Goal: Task Accomplishment & Management: Manage account settings

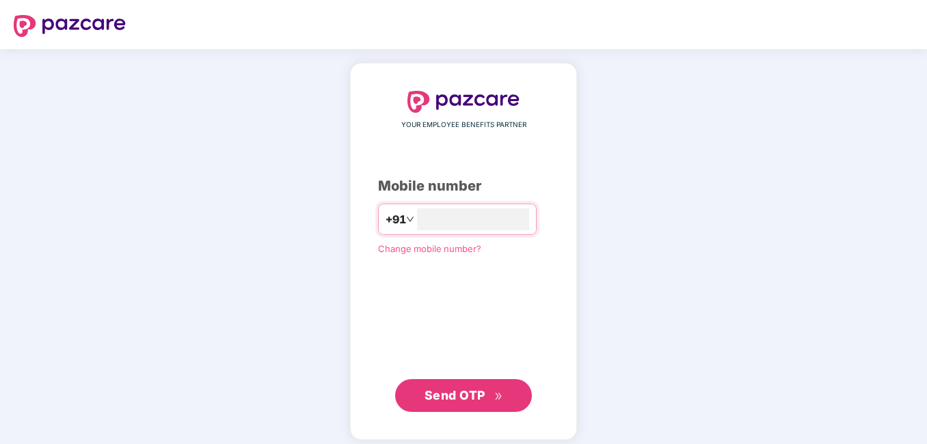
type input "**********"
click at [450, 395] on span "Send OTP" at bounding box center [454, 394] width 61 height 14
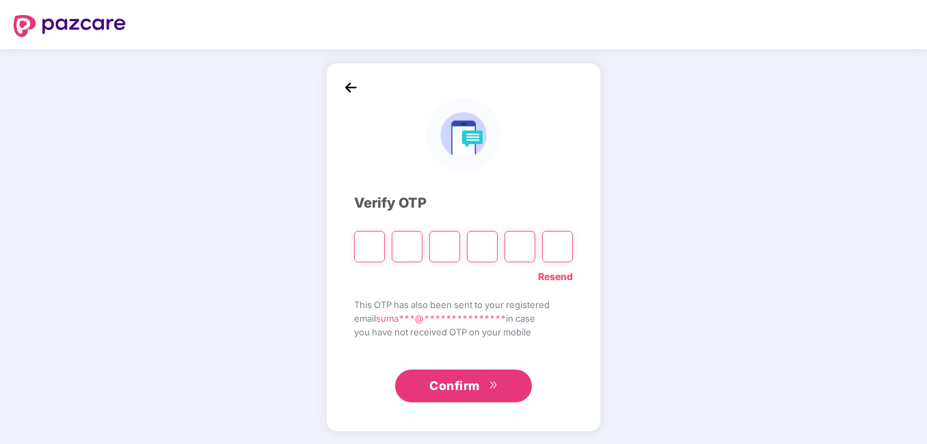
type input "*"
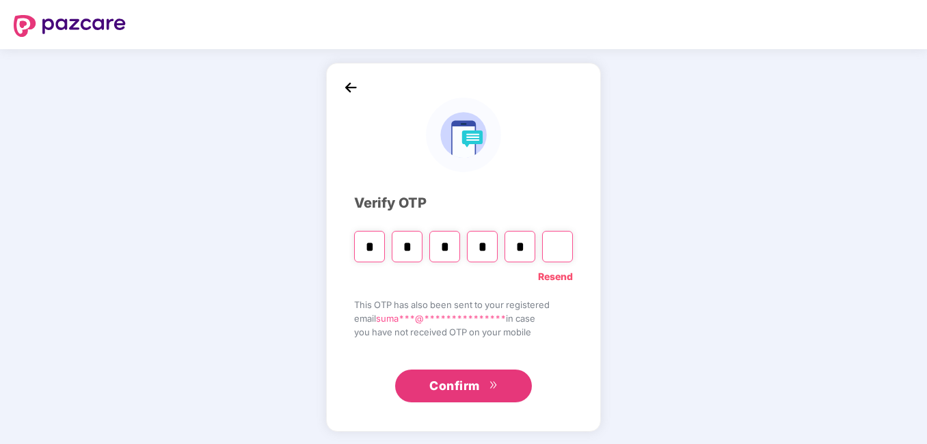
type input "*"
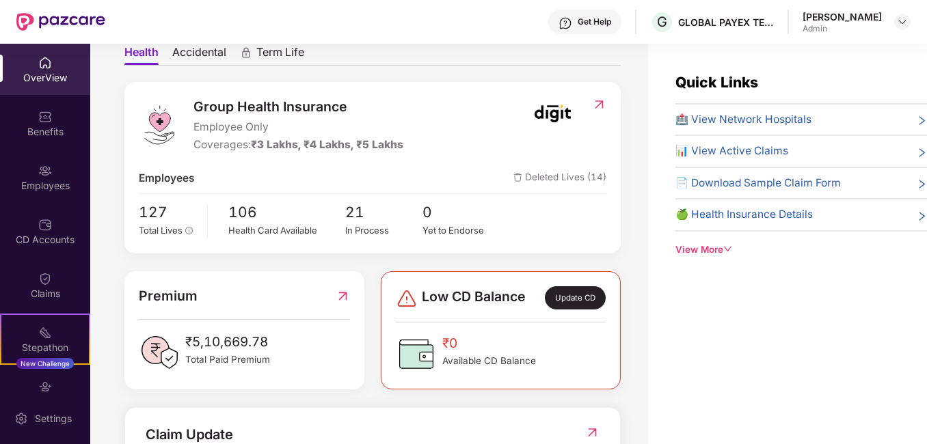
scroll to position [135, 0]
click at [36, 188] on div "Employees" at bounding box center [45, 186] width 90 height 14
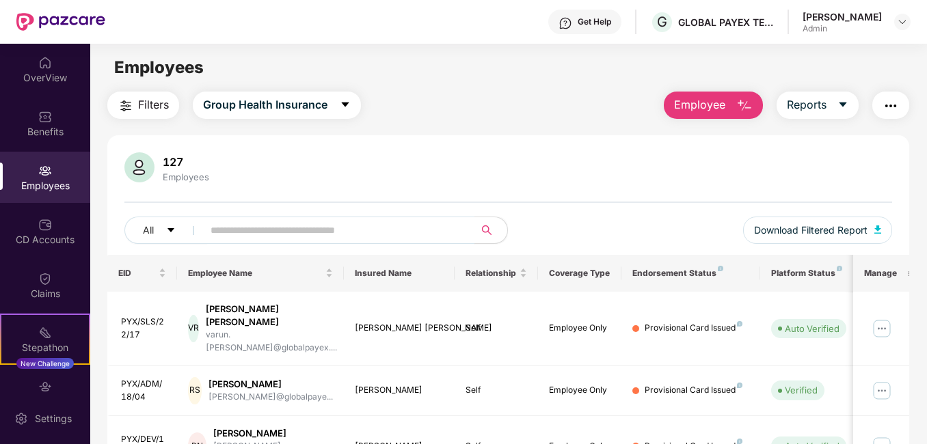
click at [337, 236] on input "text" at bounding box center [333, 230] width 245 height 21
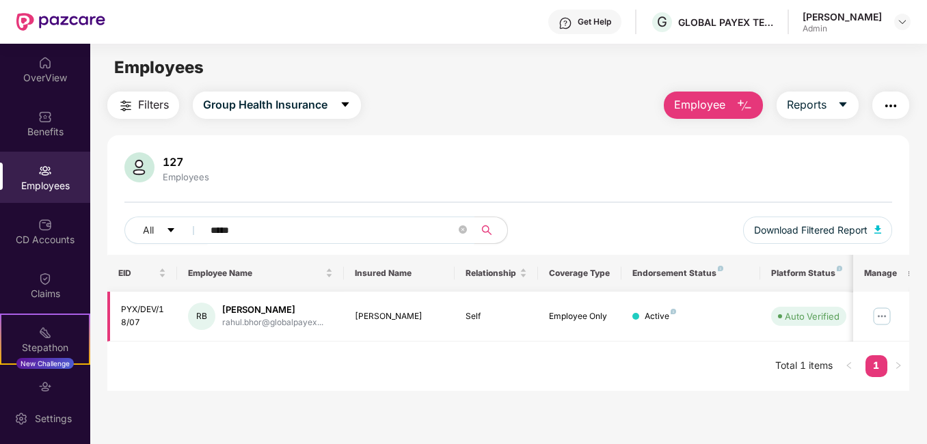
type input "*****"
click at [882, 321] on img at bounding box center [882, 317] width 22 height 22
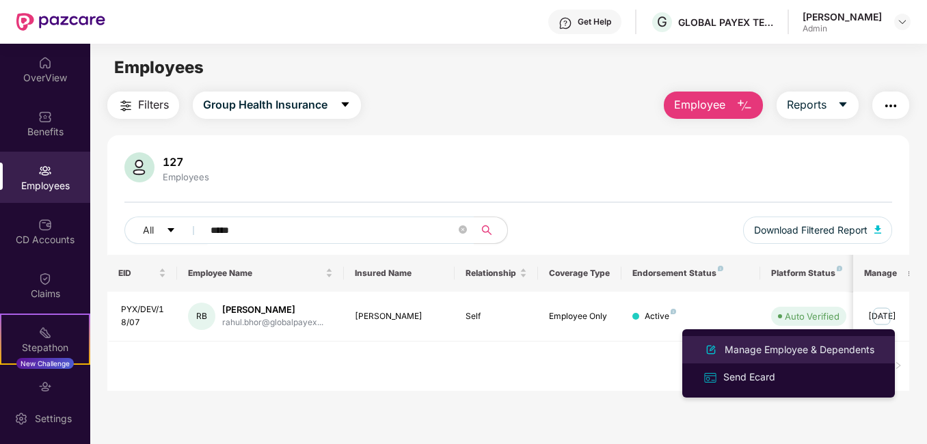
click at [750, 348] on div "Manage Employee & Dependents" at bounding box center [799, 349] width 155 height 15
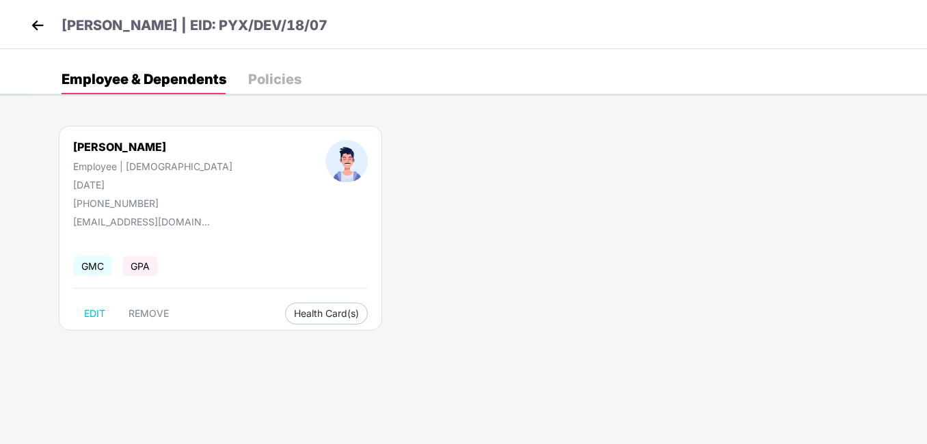
click at [262, 79] on div "Policies" at bounding box center [274, 79] width 53 height 14
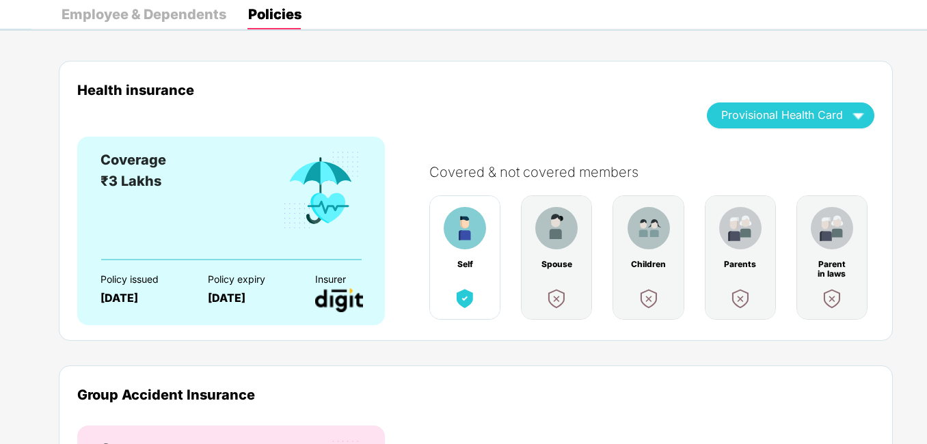
scroll to position [0, 0]
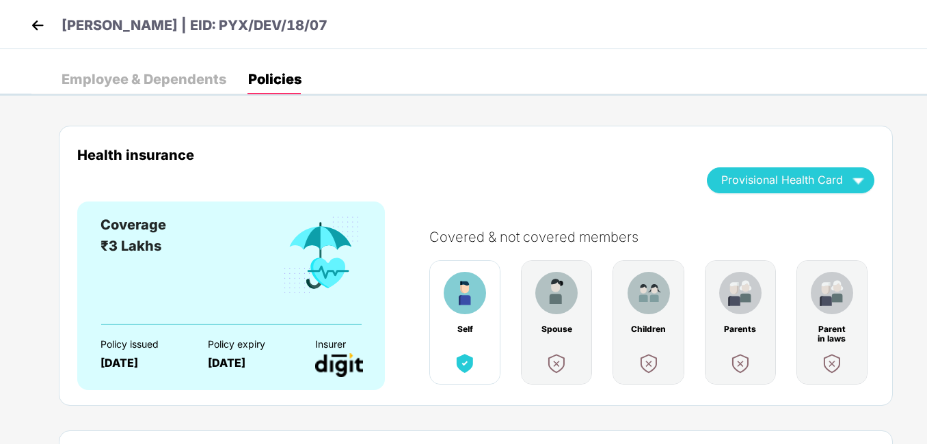
click at [160, 83] on div "Employee & Dependents" at bounding box center [144, 79] width 165 height 14
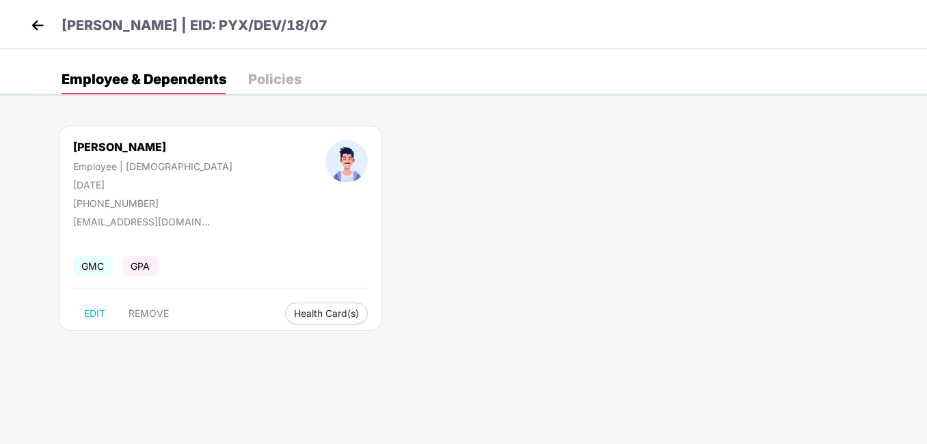
click at [38, 27] on img at bounding box center [37, 25] width 21 height 21
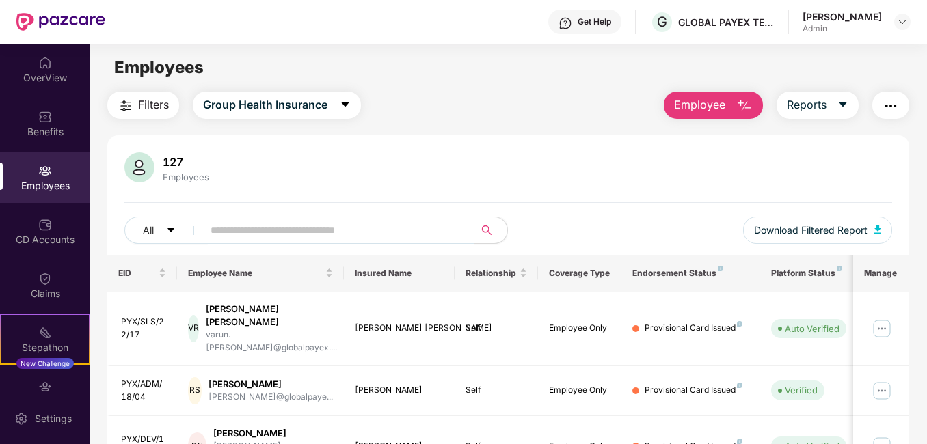
click at [284, 236] on input "text" at bounding box center [333, 230] width 245 height 21
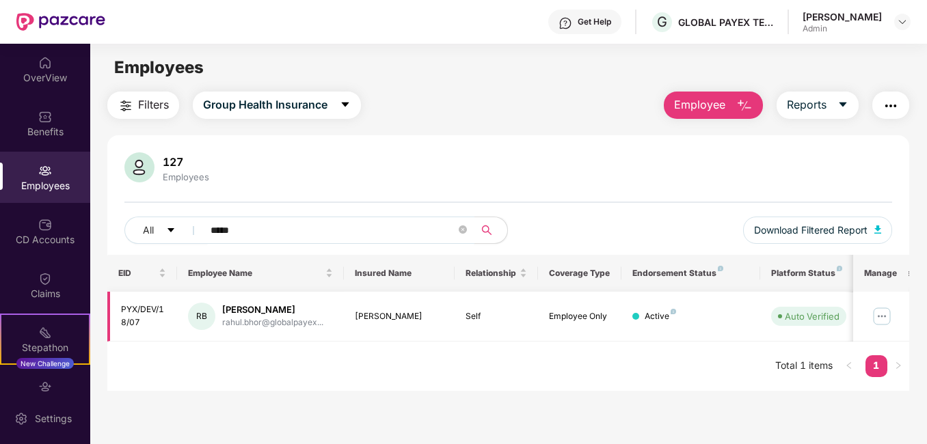
type input "*****"
click at [883, 319] on img at bounding box center [882, 317] width 22 height 22
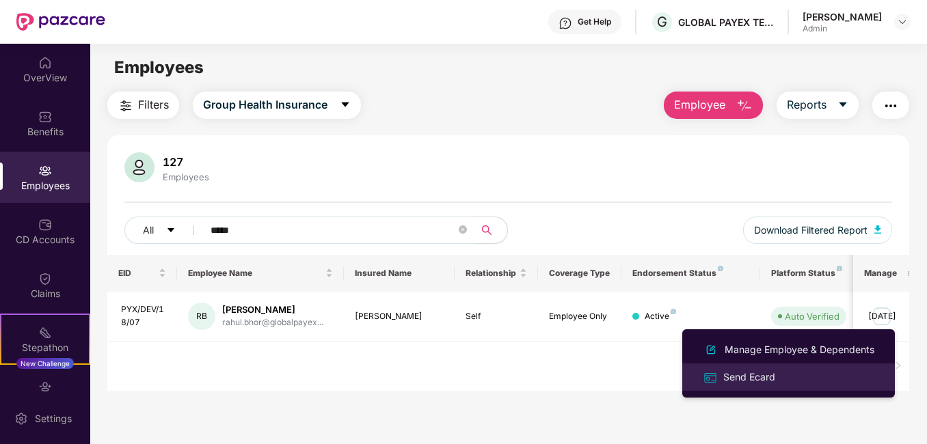
click at [770, 381] on div "Send Ecard" at bounding box center [748, 377] width 57 height 15
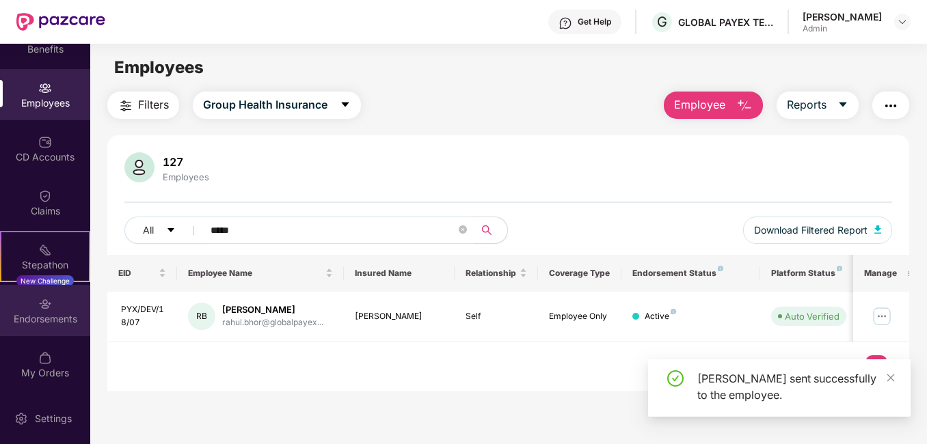
scroll to position [83, 0]
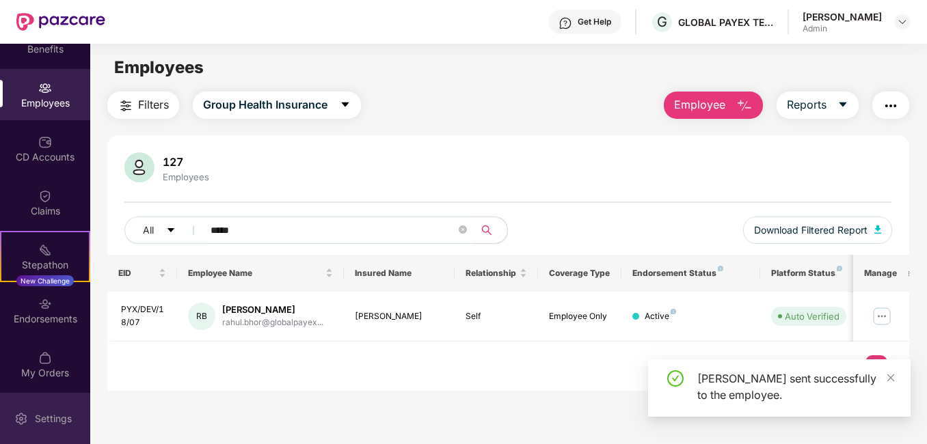
click at [44, 414] on div "Settings" at bounding box center [53, 419] width 45 height 14
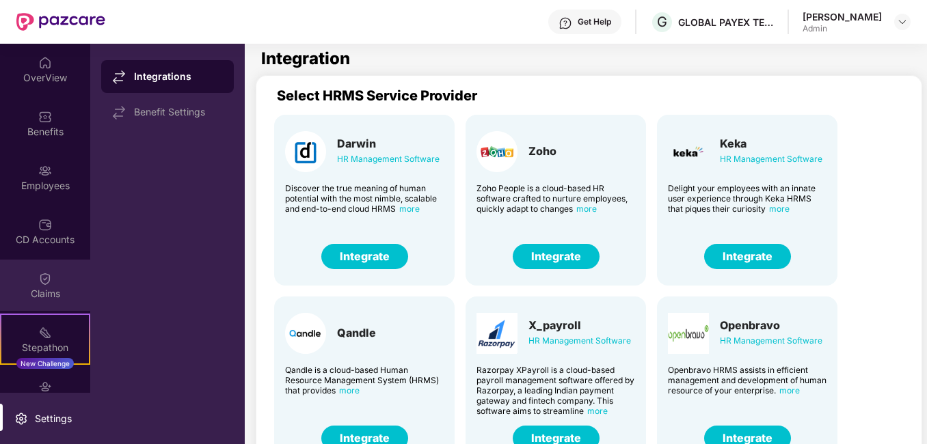
click at [53, 280] on div "Claims" at bounding box center [45, 285] width 90 height 51
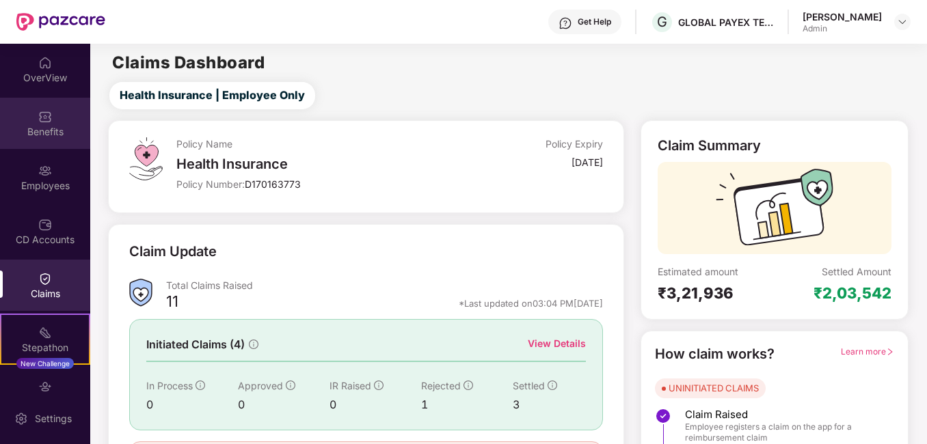
click at [49, 137] on div "Benefits" at bounding box center [45, 132] width 90 height 14
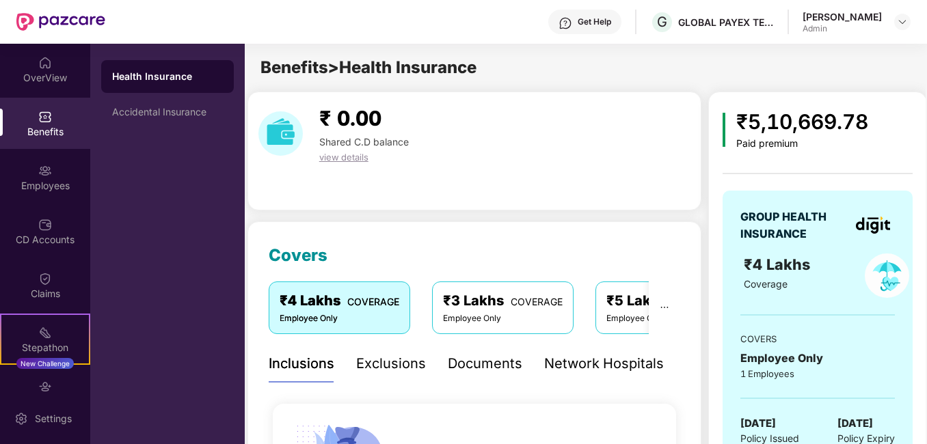
scroll to position [0, 10]
click at [570, 365] on div "Network Hospitals" at bounding box center [603, 363] width 120 height 21
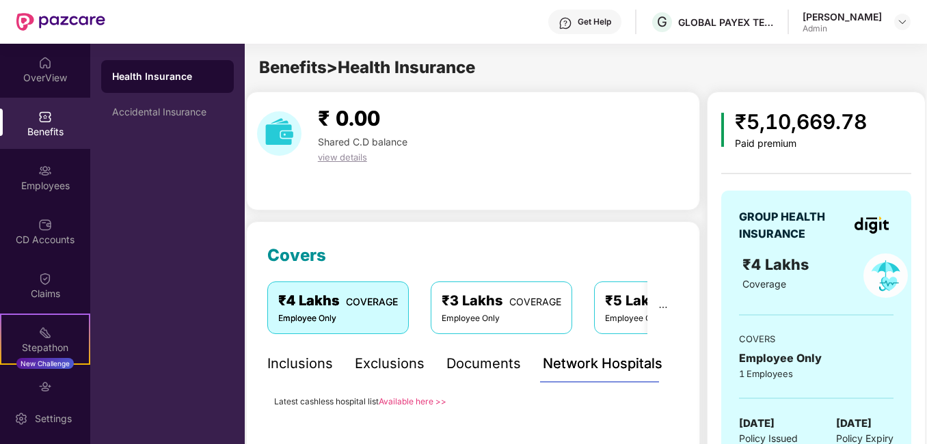
click at [431, 402] on link "Available here >>" at bounding box center [413, 401] width 68 height 10
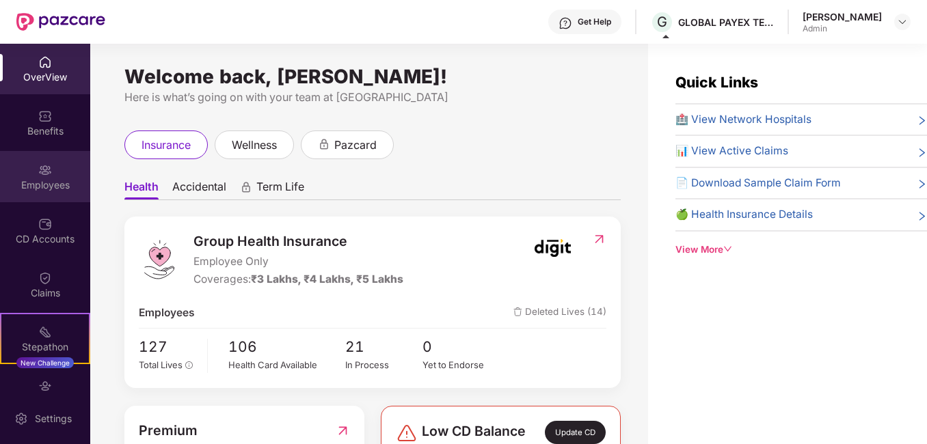
click at [44, 170] on img at bounding box center [45, 170] width 14 height 14
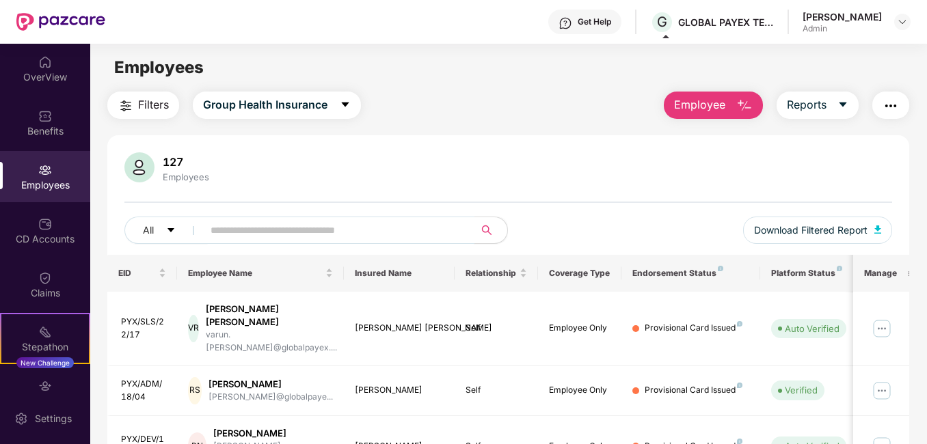
click at [234, 234] on input "text" at bounding box center [333, 230] width 245 height 21
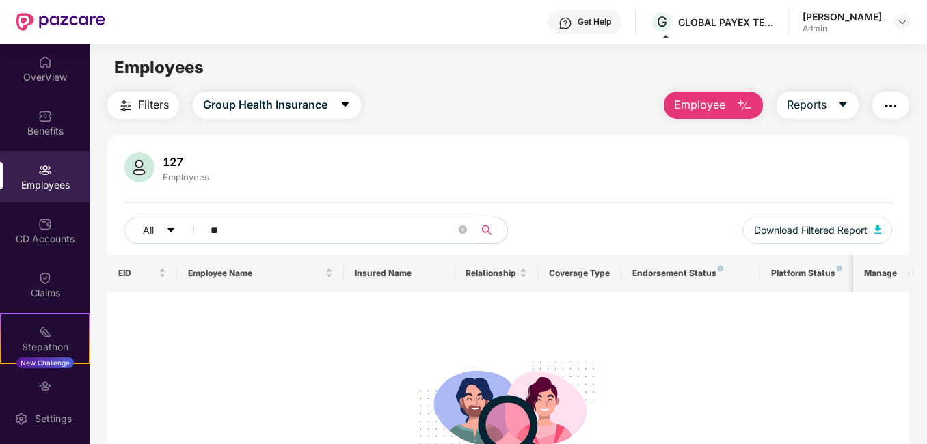
type input "*"
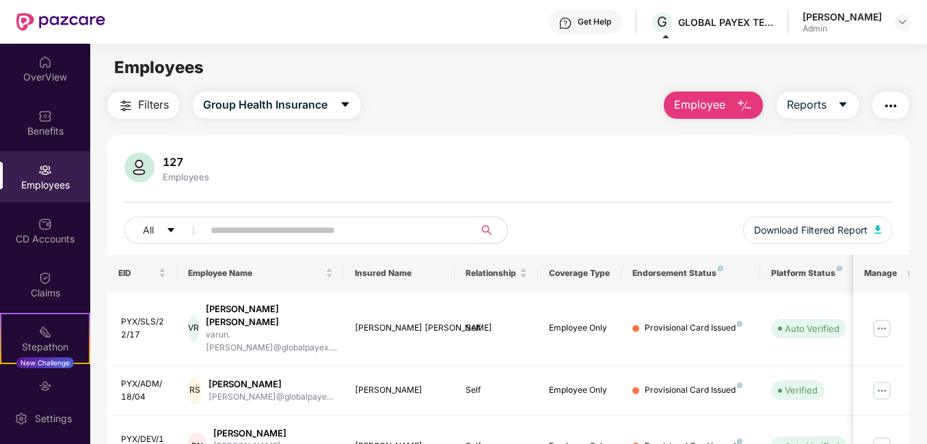
click at [403, 228] on input "text" at bounding box center [333, 230] width 245 height 21
click at [53, 68] on div "OverView" at bounding box center [45, 68] width 90 height 51
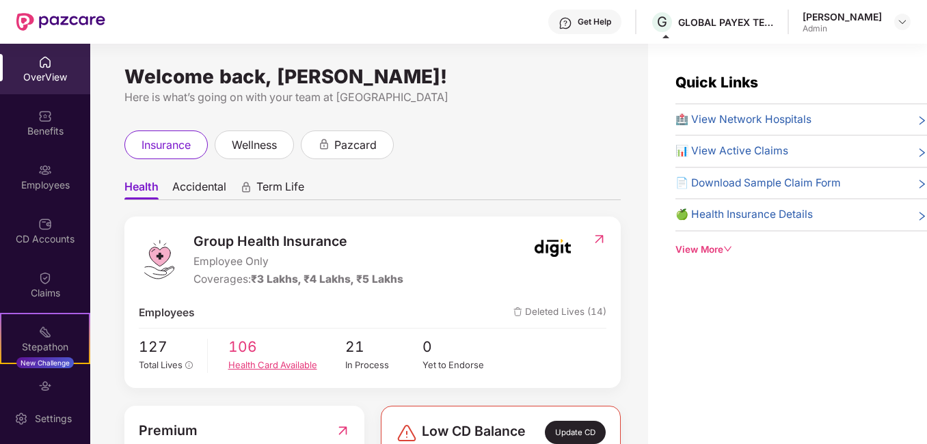
click at [259, 367] on div "Health Card Available" at bounding box center [286, 365] width 117 height 14
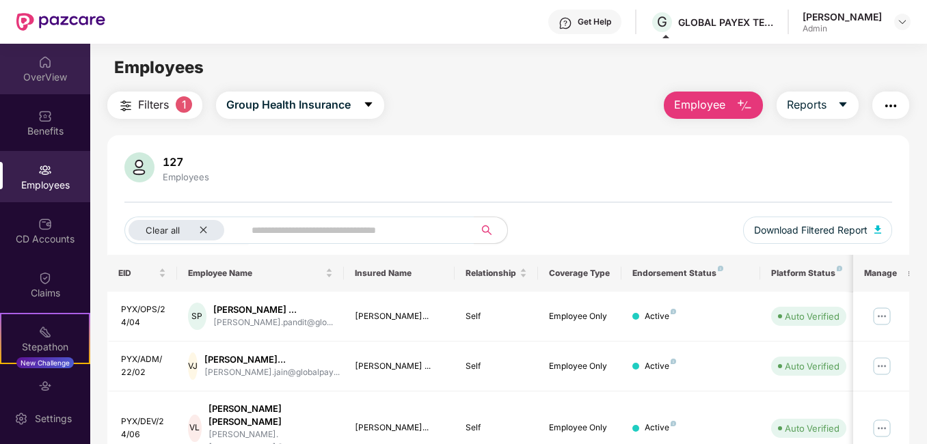
click at [61, 74] on div "OverView" at bounding box center [45, 77] width 90 height 14
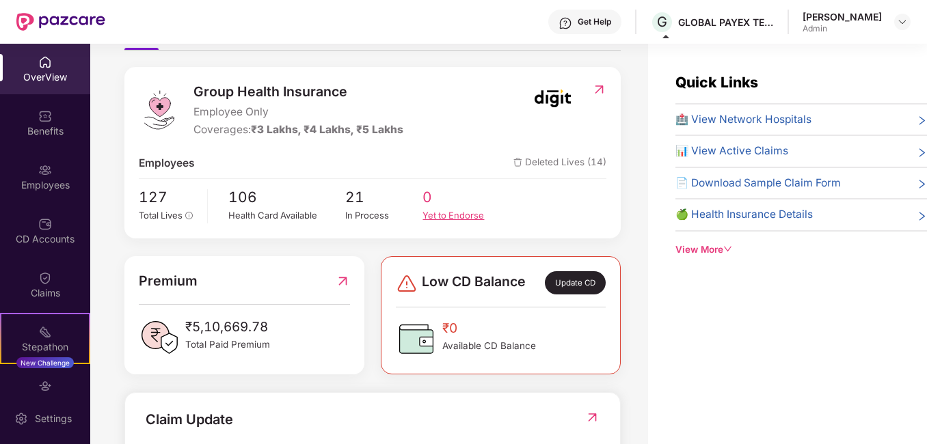
scroll to position [150, 0]
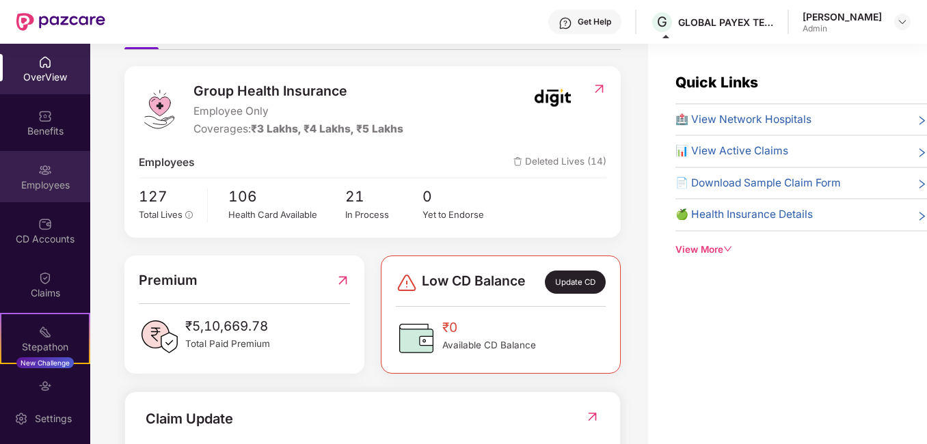
click at [43, 180] on div "Employees" at bounding box center [45, 185] width 90 height 14
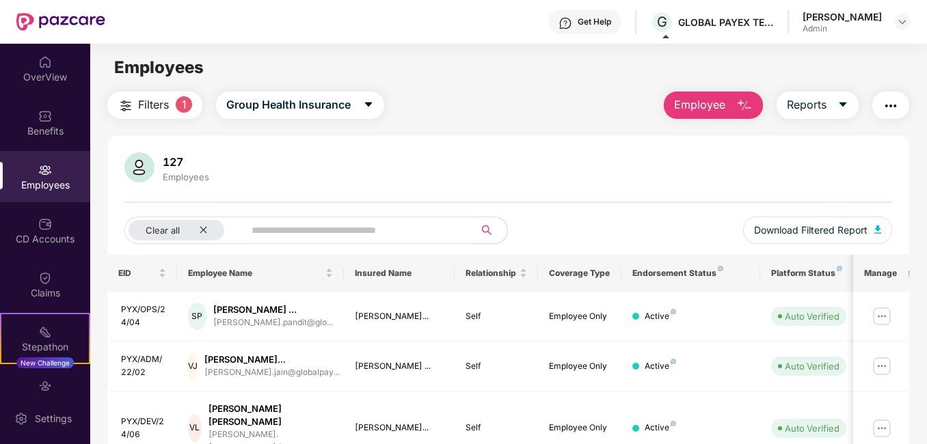
click at [282, 232] on input "text" at bounding box center [354, 230] width 204 height 21
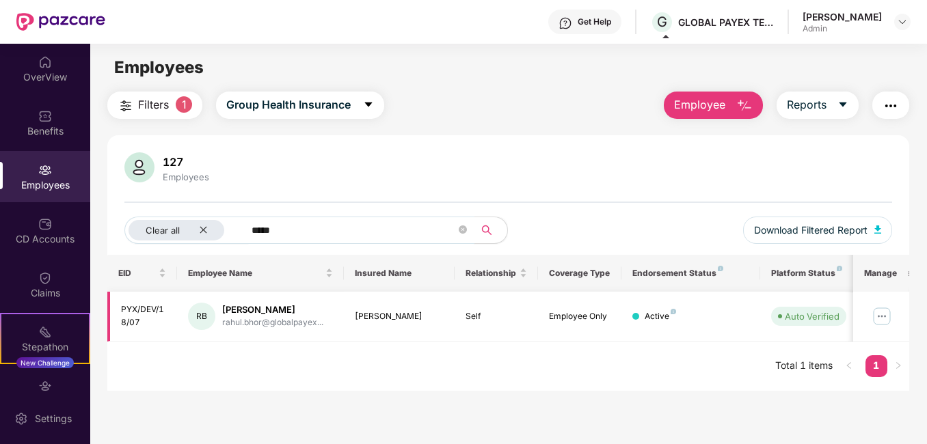
type input "*****"
click at [881, 317] on img at bounding box center [882, 317] width 22 height 22
click at [505, 373] on div "EID Employee Name Insured Name Relationship Coverage Type Endorsement Status Pl…" at bounding box center [507, 323] width 801 height 136
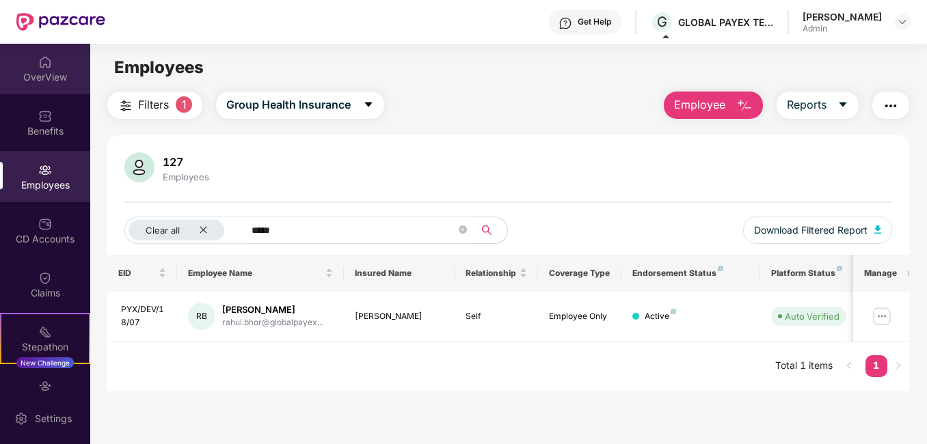
click at [48, 72] on div "OverView" at bounding box center [45, 77] width 90 height 14
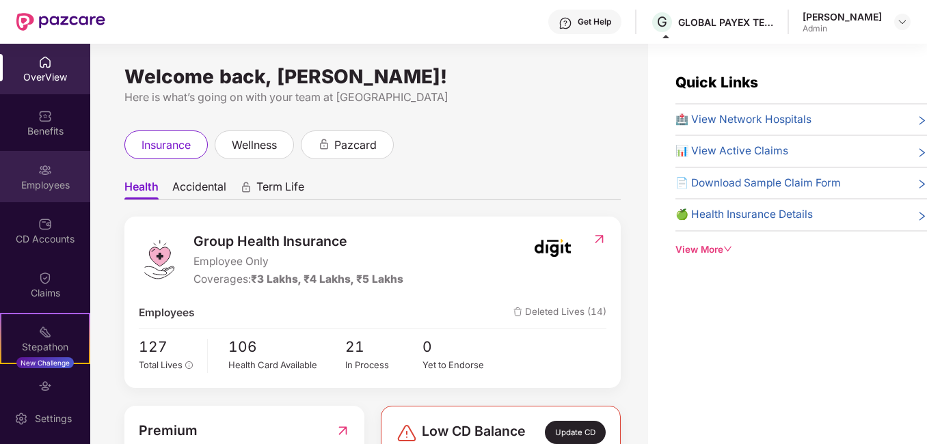
click at [59, 172] on div "Employees" at bounding box center [45, 176] width 90 height 51
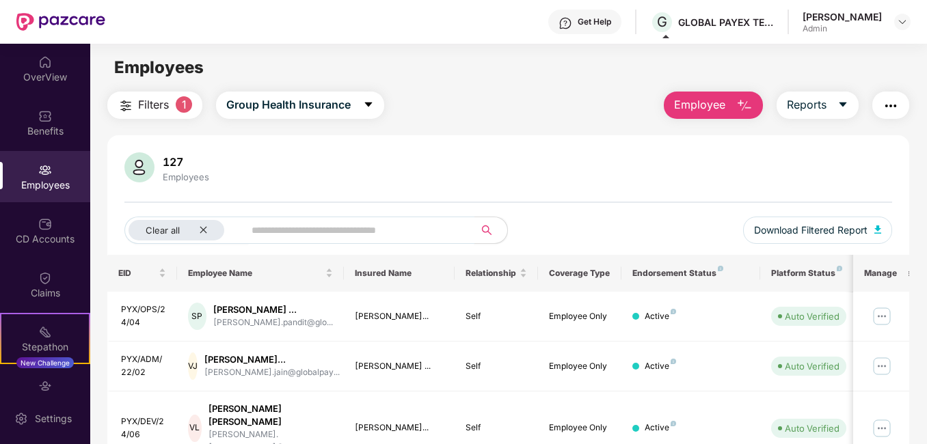
click at [338, 235] on input "text" at bounding box center [354, 230] width 204 height 21
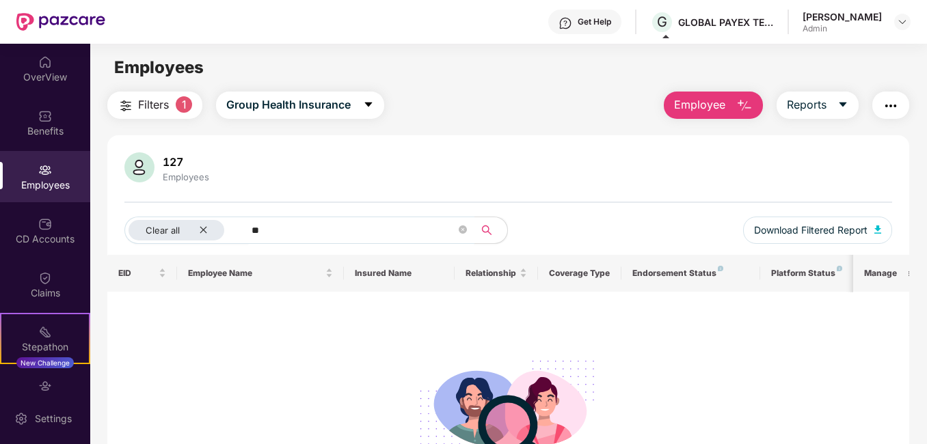
type input "*"
type input "*****"
click at [44, 63] on img at bounding box center [45, 62] width 14 height 14
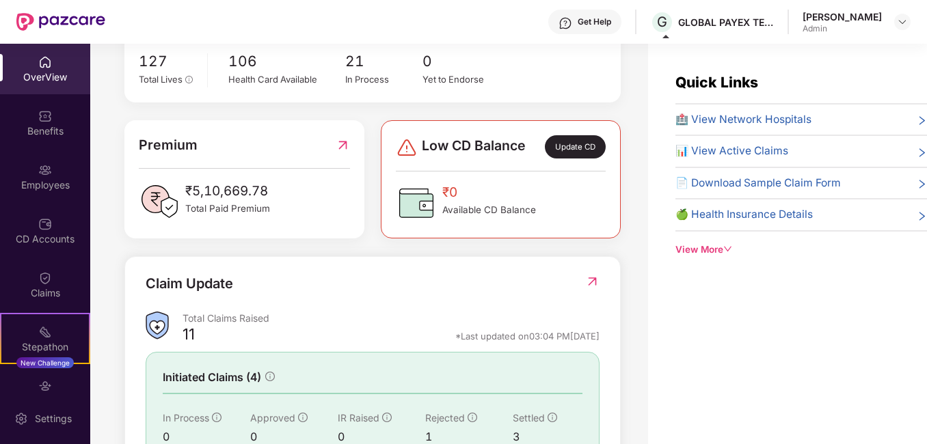
scroll to position [397, 0]
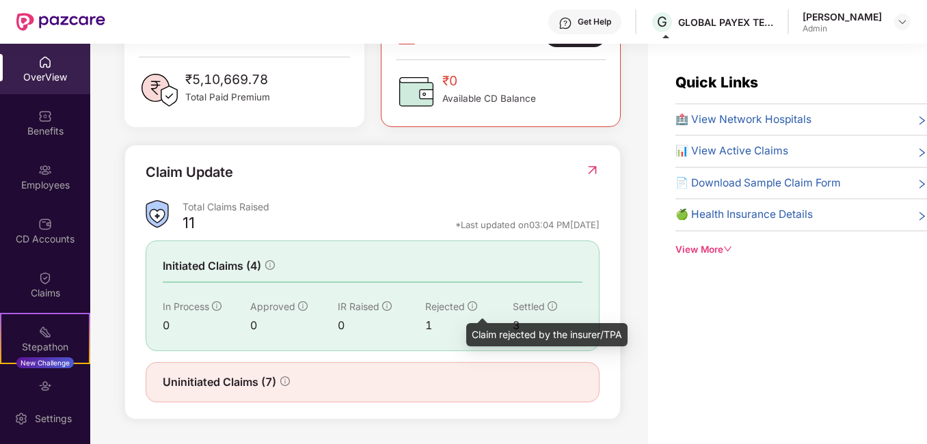
click at [472, 310] on icon "info-circle" at bounding box center [473, 306] width 10 height 10
click at [469, 304] on icon "info-circle" at bounding box center [473, 306] width 10 height 10
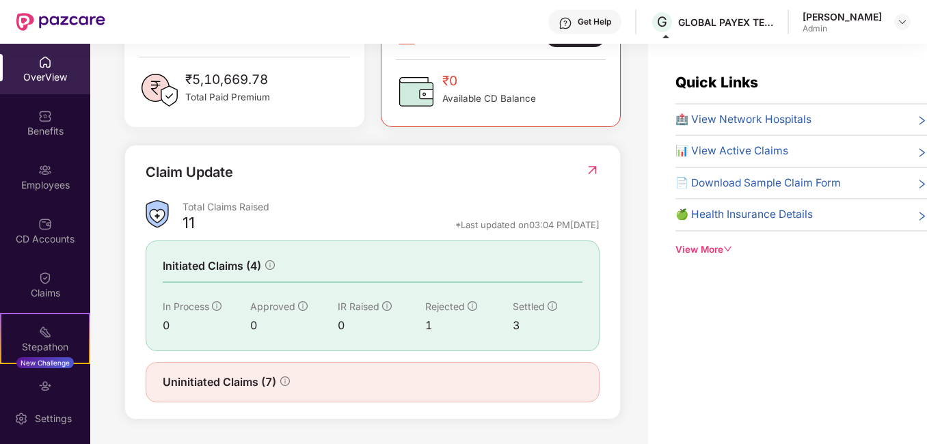
click at [513, 327] on div "3" at bounding box center [548, 325] width 70 height 17
click at [554, 305] on icon "info-circle" at bounding box center [552, 306] width 10 height 10
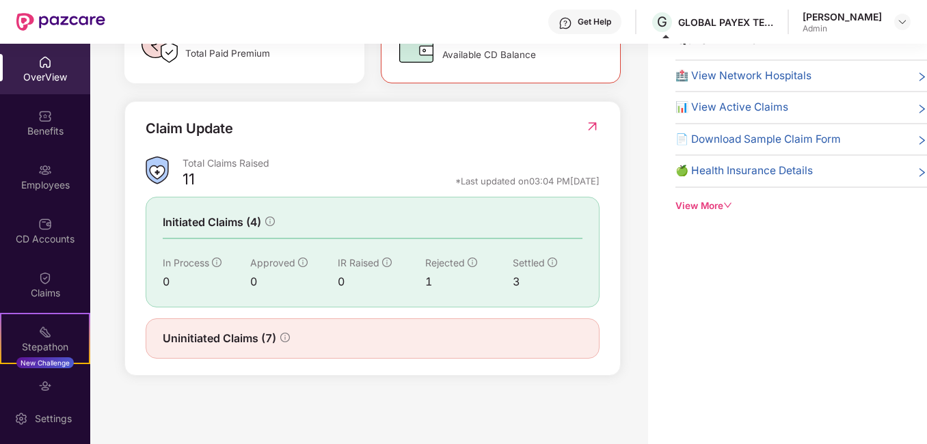
click at [524, 261] on span "Settled" at bounding box center [529, 263] width 32 height 12
click at [705, 210] on div "View More" at bounding box center [801, 206] width 252 height 14
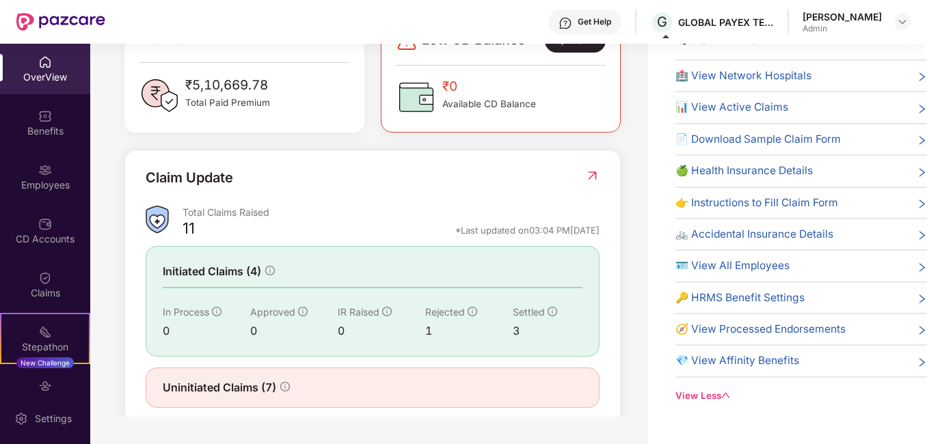
scroll to position [347, 0]
click at [807, 137] on span "📄 Download Sample Claim Form" at bounding box center [757, 139] width 165 height 16
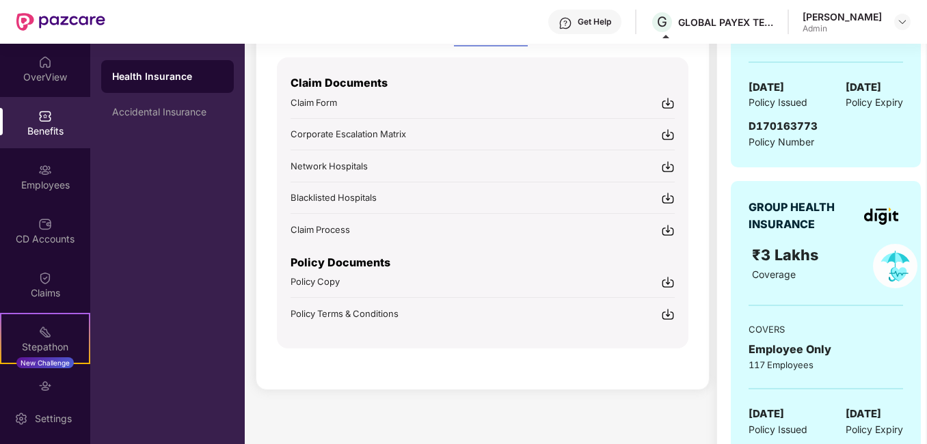
scroll to position [337, 0]
click at [664, 169] on img at bounding box center [668, 166] width 14 height 14
